Goal: Obtain resource: Obtain resource

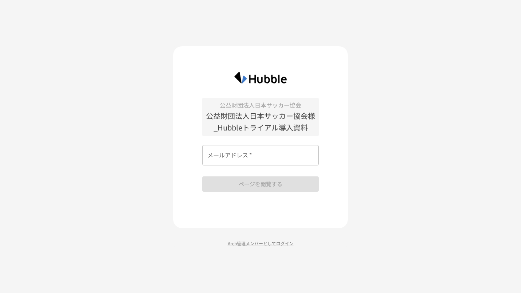
click at [249, 158] on input "メールアドレス   *" at bounding box center [260, 155] width 116 height 20
type input "**********"
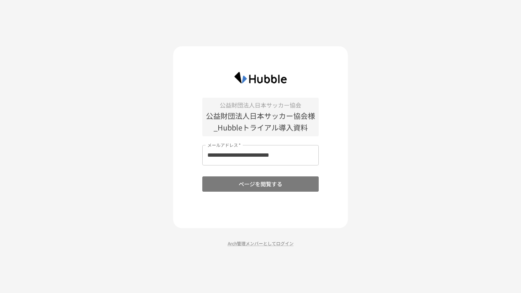
click at [246, 184] on button "ページを閲覧する" at bounding box center [260, 183] width 116 height 15
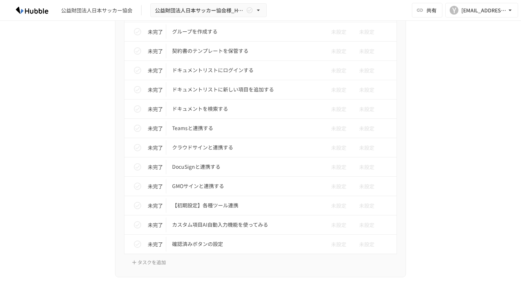
scroll to position [400, 0]
